Goal: Use online tool/utility: Utilize a website feature to perform a specific function

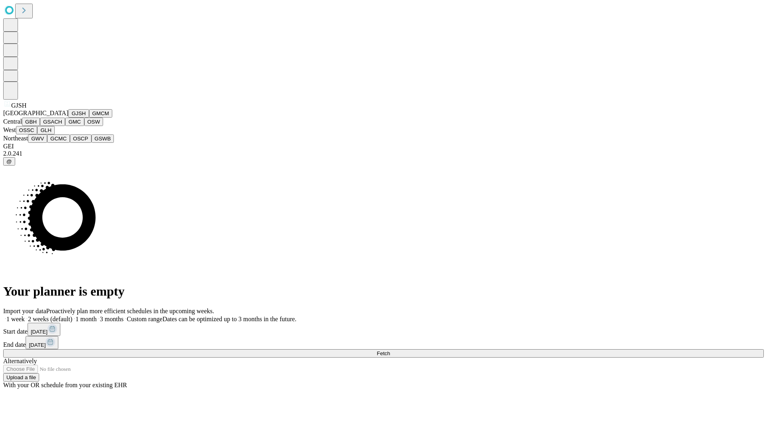
click at [68, 117] on button "GJSH" at bounding box center [78, 113] width 21 height 8
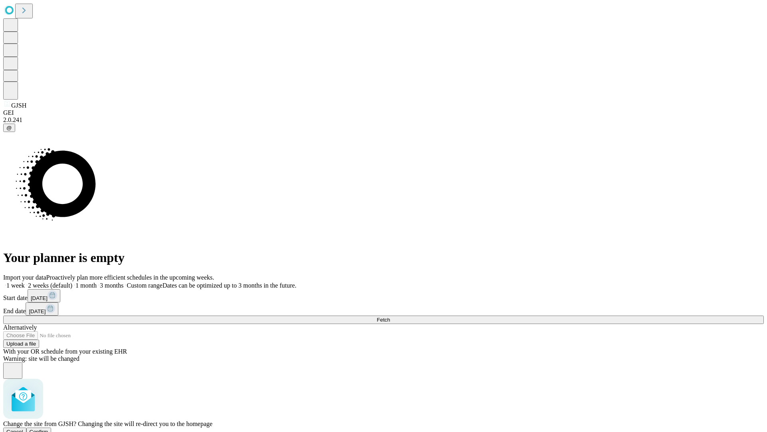
click at [48, 428] on span "Confirm" at bounding box center [39, 431] width 19 height 6
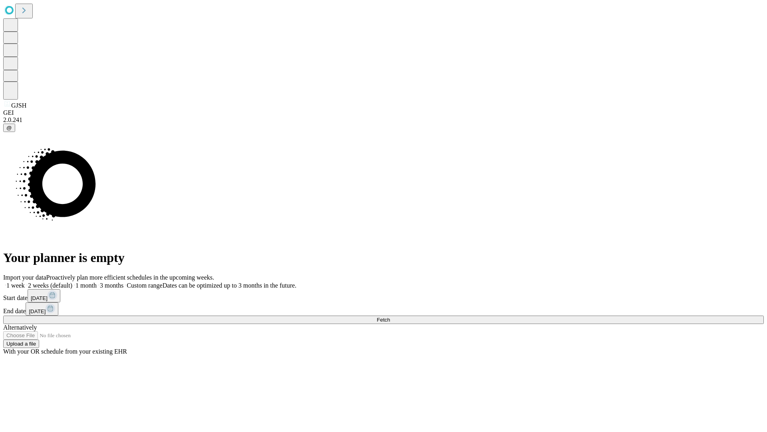
click at [72, 282] on label "2 weeks (default)" at bounding box center [49, 285] width 48 height 7
click at [390, 316] on span "Fetch" at bounding box center [383, 319] width 13 height 6
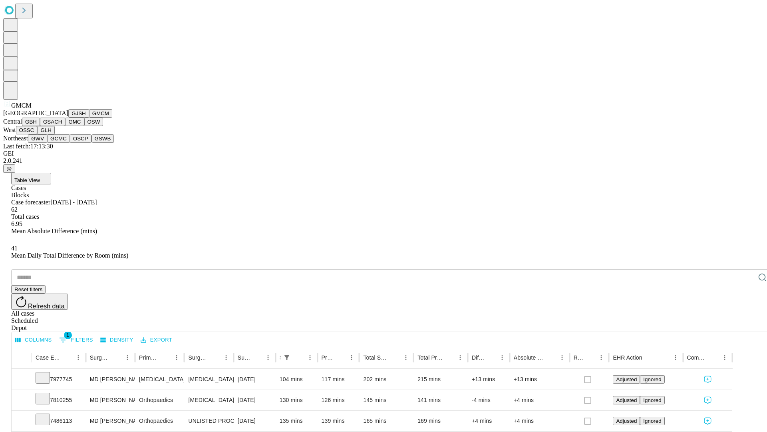
click at [40, 126] on button "GBH" at bounding box center [31, 121] width 18 height 8
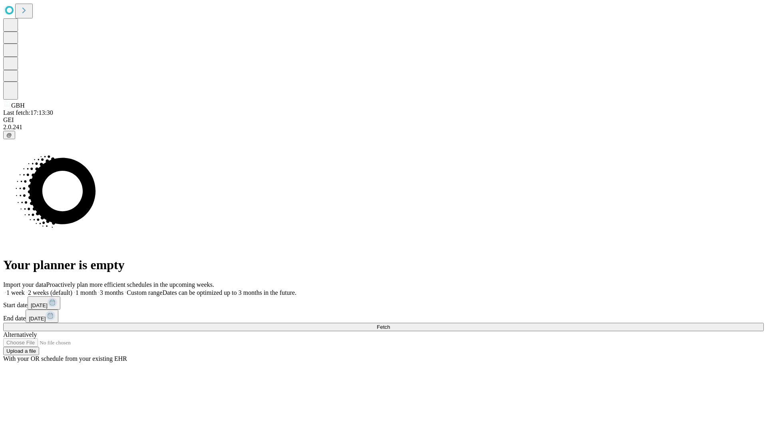
click at [72, 289] on label "2 weeks (default)" at bounding box center [49, 292] width 48 height 7
click at [390, 324] on span "Fetch" at bounding box center [383, 327] width 13 height 6
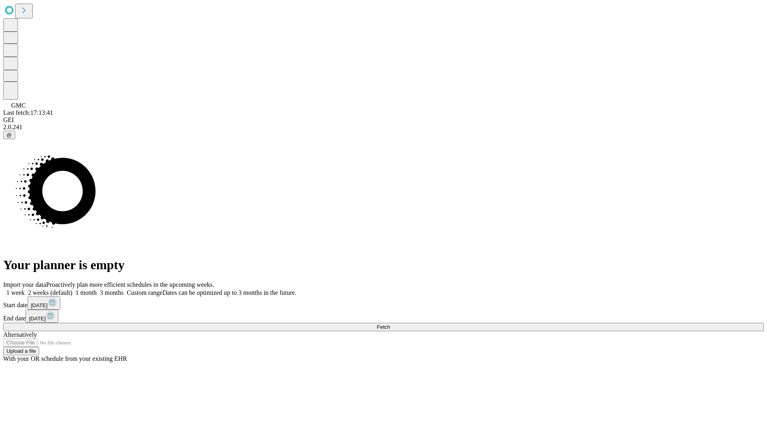
click at [72, 289] on label "2 weeks (default)" at bounding box center [49, 292] width 48 height 7
click at [390, 324] on span "Fetch" at bounding box center [383, 327] width 13 height 6
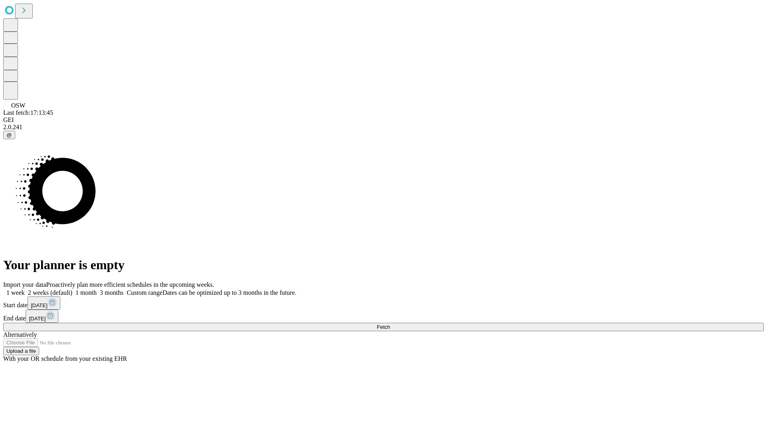
click at [390, 324] on span "Fetch" at bounding box center [383, 327] width 13 height 6
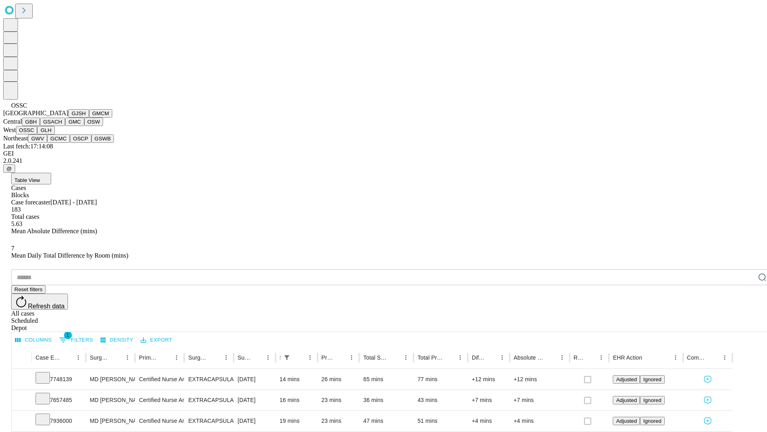
click at [54, 134] on button "GLH" at bounding box center [45, 130] width 17 height 8
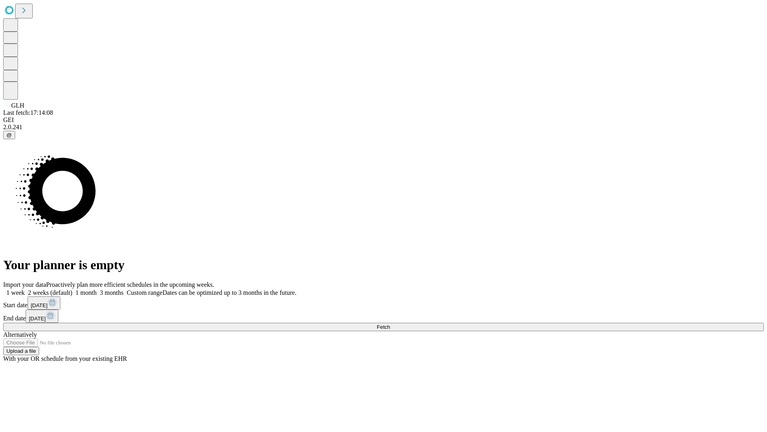
click at [72, 289] on label "2 weeks (default)" at bounding box center [49, 292] width 48 height 7
click at [390, 324] on span "Fetch" at bounding box center [383, 327] width 13 height 6
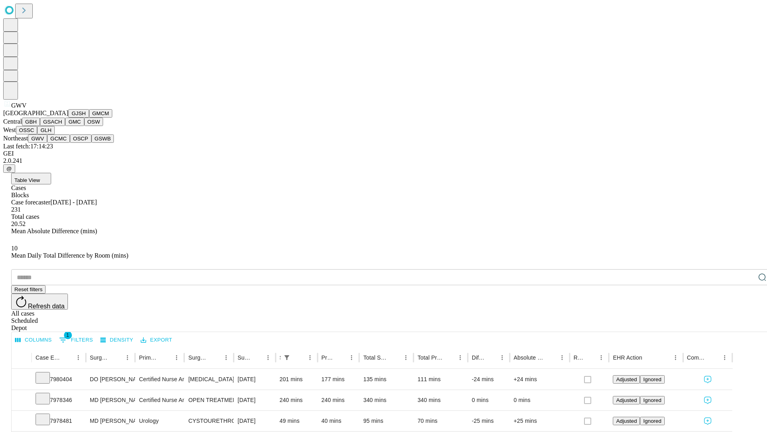
click at [62, 143] on button "GCMC" at bounding box center [58, 138] width 23 height 8
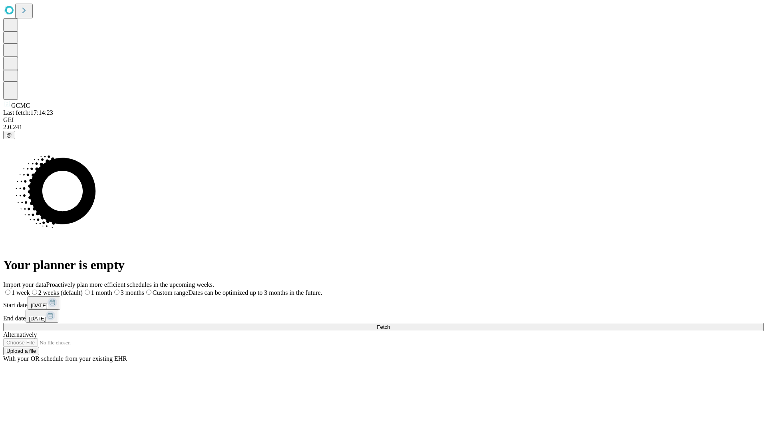
click at [83, 289] on label "2 weeks (default)" at bounding box center [56, 292] width 53 height 7
click at [390, 324] on span "Fetch" at bounding box center [383, 327] width 13 height 6
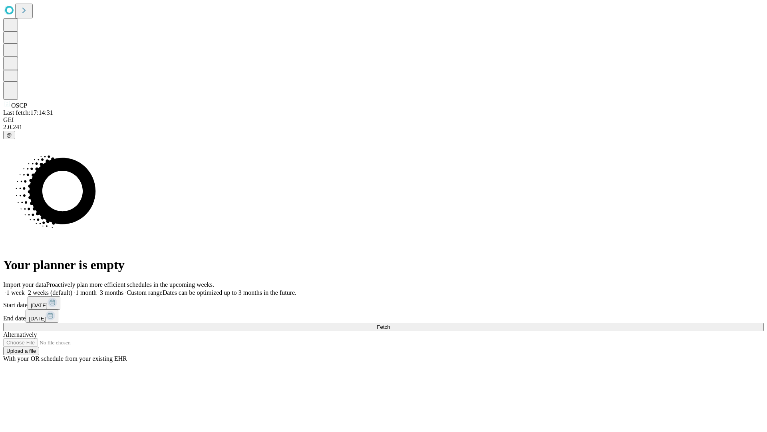
click at [72, 289] on label "2 weeks (default)" at bounding box center [49, 292] width 48 height 7
click at [390, 324] on span "Fetch" at bounding box center [383, 327] width 13 height 6
